Goal: Transaction & Acquisition: Purchase product/service

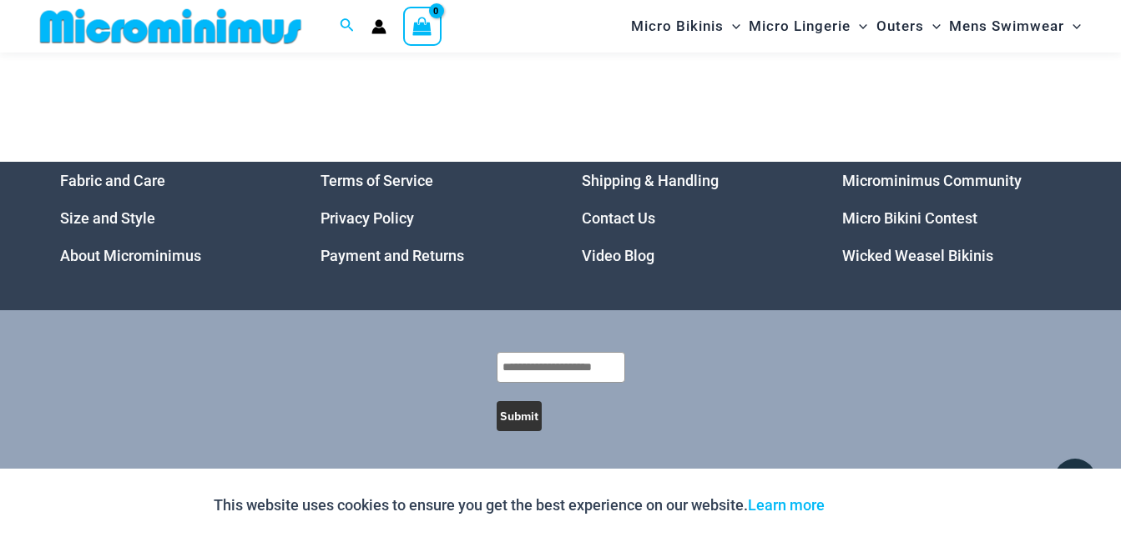
scroll to position [4507, 0]
